Goal: Transaction & Acquisition: Purchase product/service

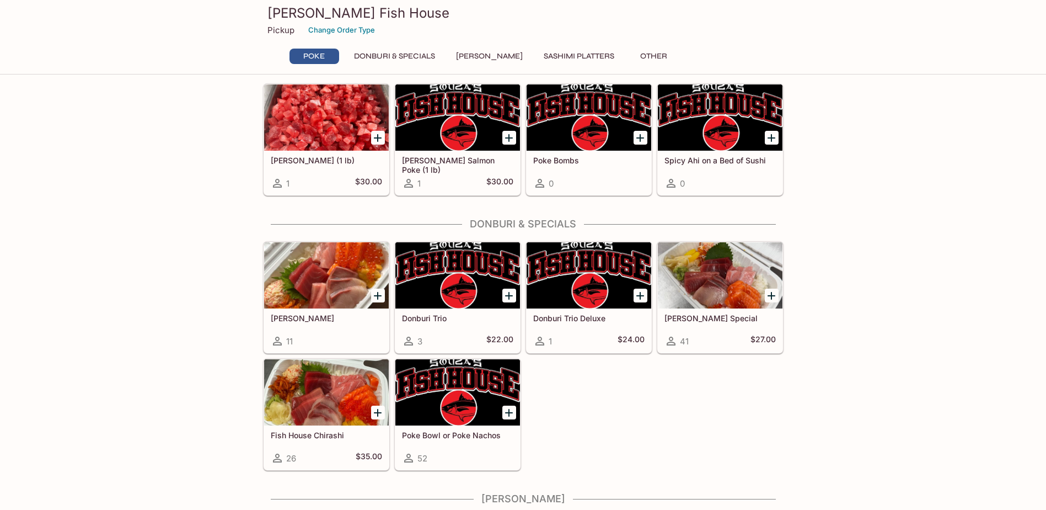
scroll to position [110, 0]
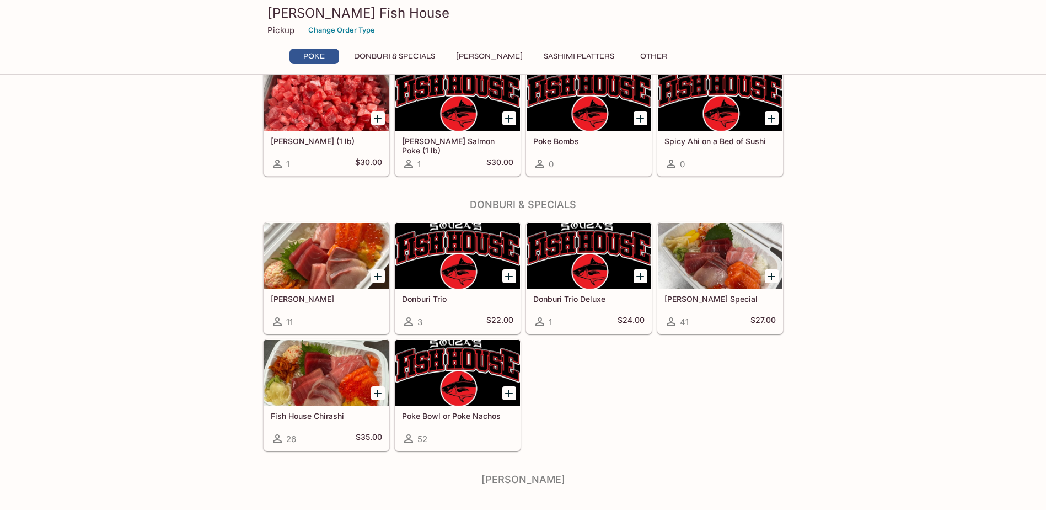
click at [322, 303] on h5 "[PERSON_NAME]" at bounding box center [326, 298] width 111 height 9
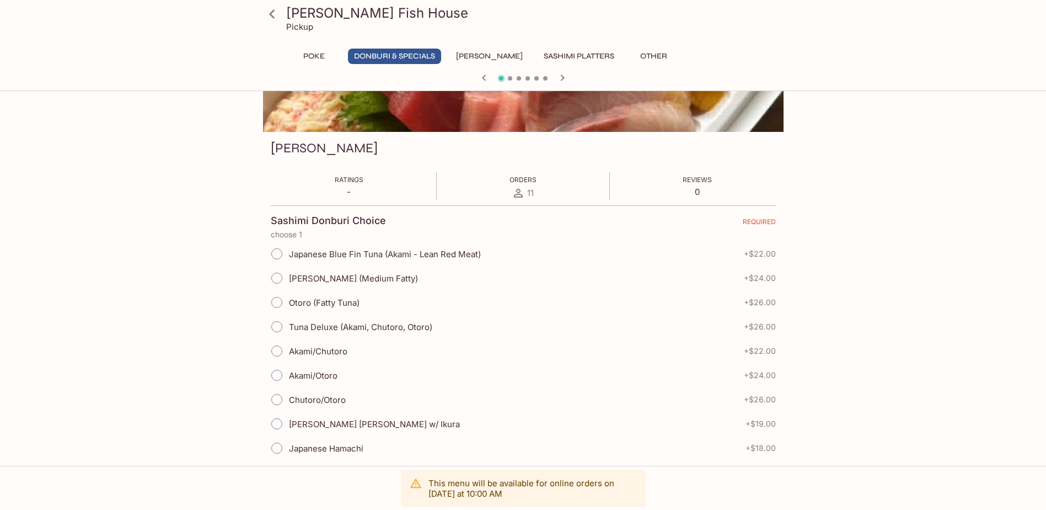
scroll to position [110, 0]
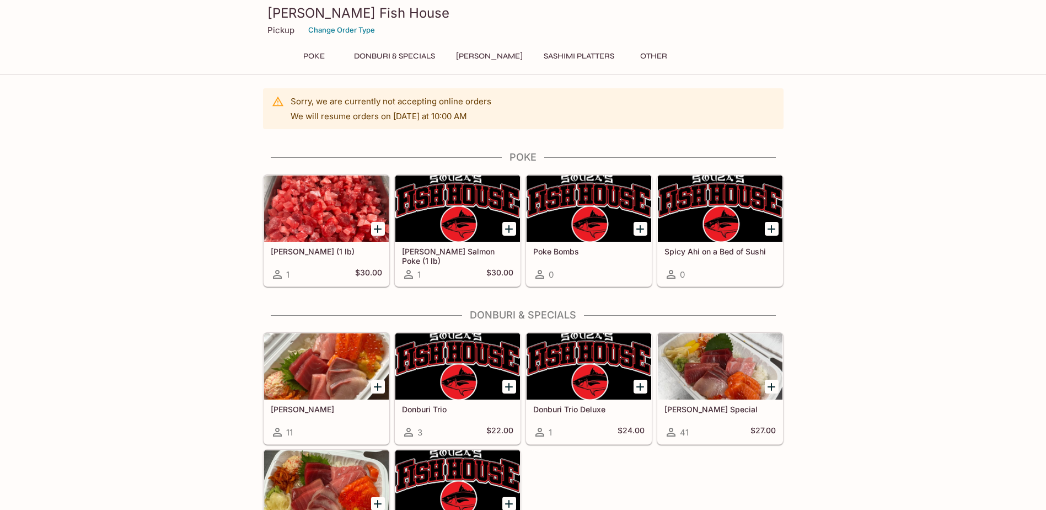
scroll to position [106, 0]
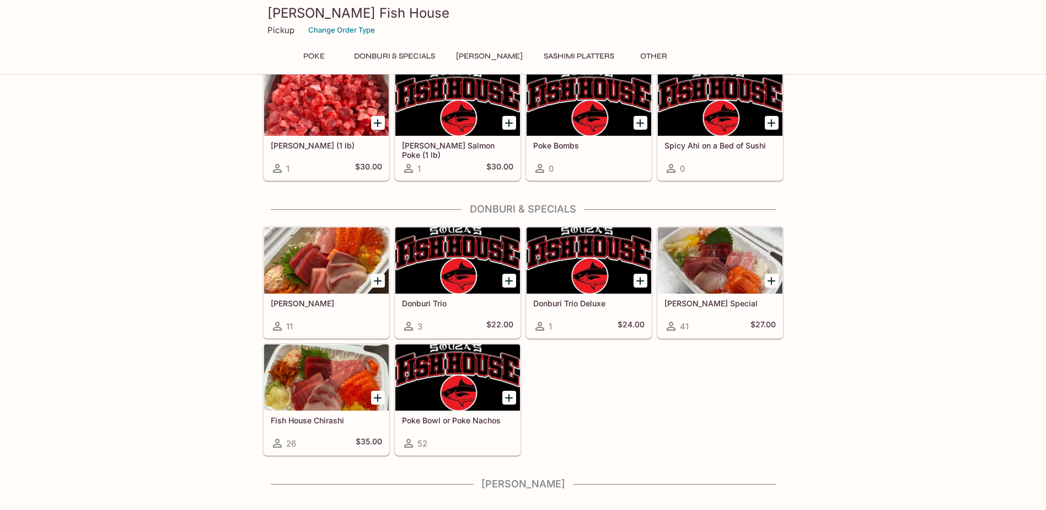
click at [700, 306] on h5 "[PERSON_NAME] Special" at bounding box center [719, 302] width 111 height 9
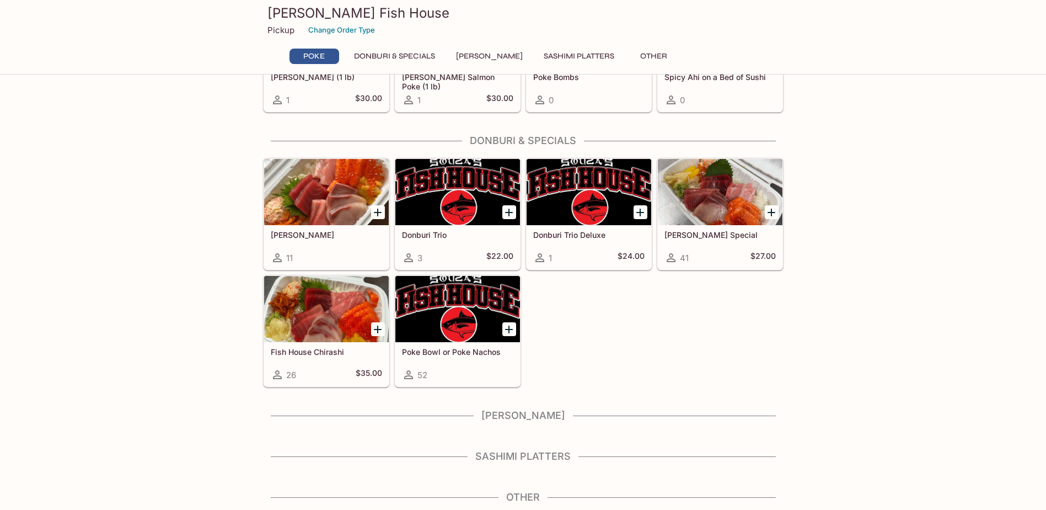
scroll to position [119, 0]
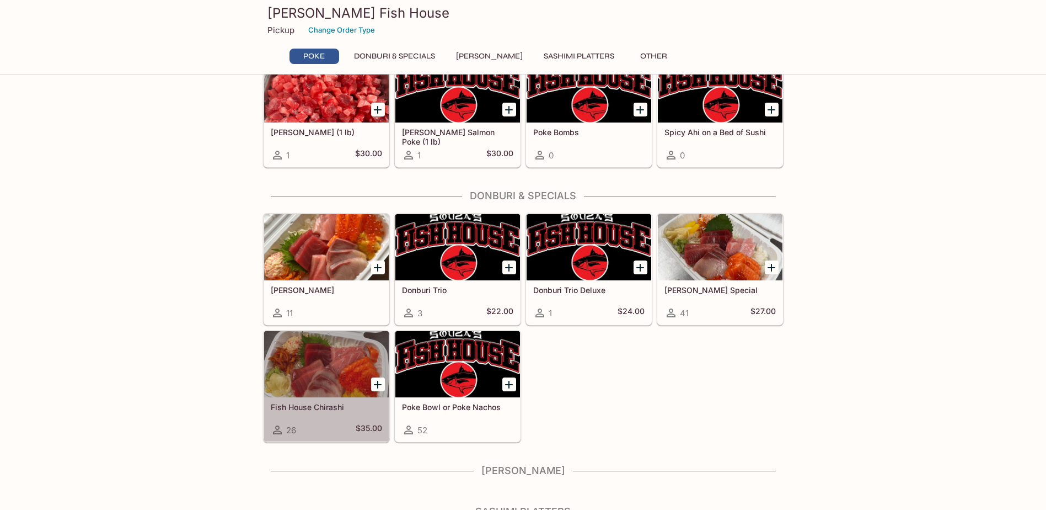
click at [330, 373] on div at bounding box center [326, 364] width 125 height 66
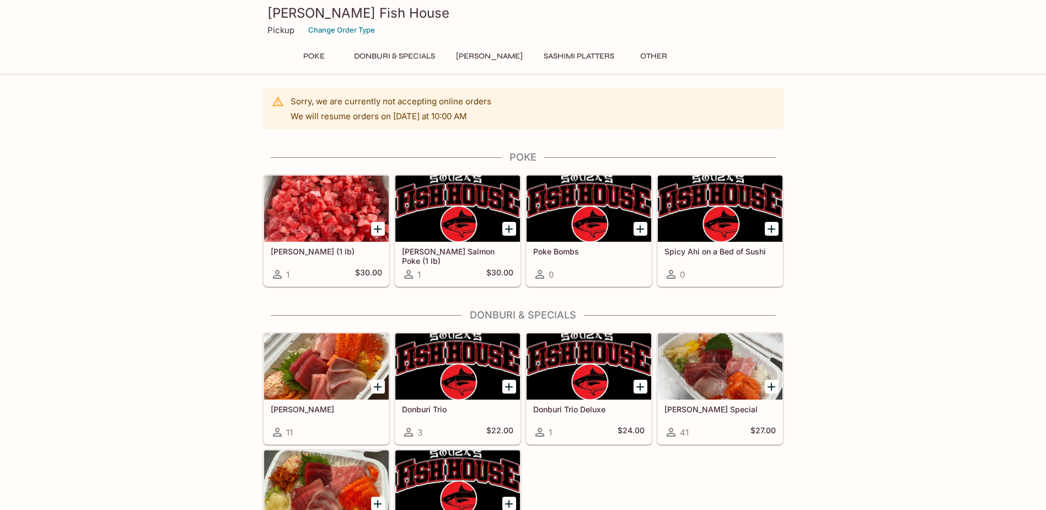
click at [130, 273] on div "Sorry, we are currently not accepting online orders We will resume orders [DATE…" at bounding box center [523, 386] width 1046 height 596
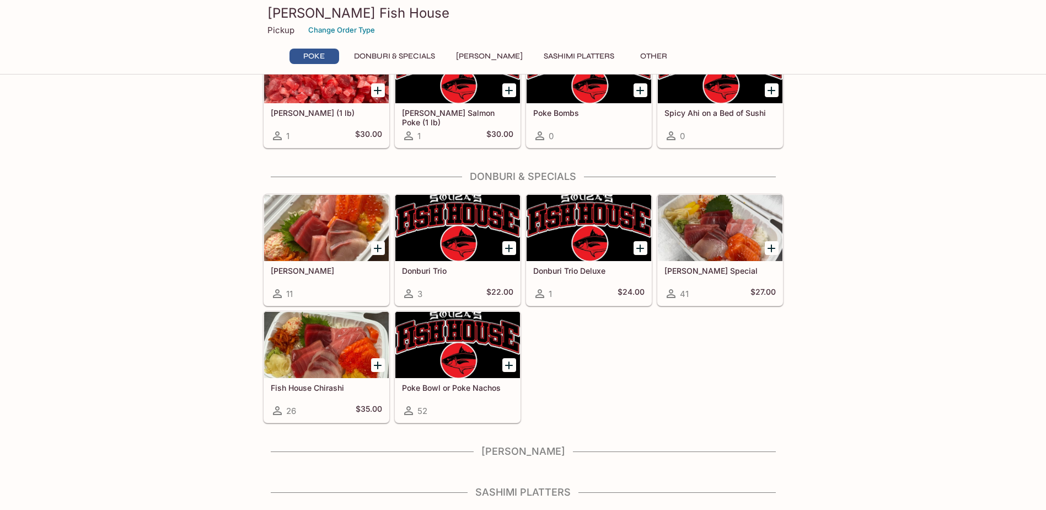
scroll to position [119, 0]
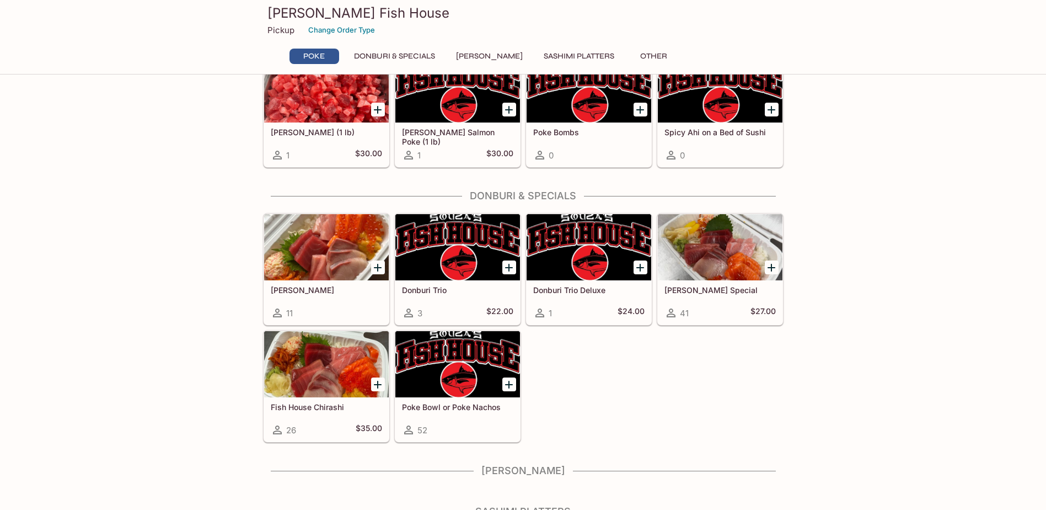
click at [677, 309] on icon at bounding box center [670, 312] width 13 height 13
